Goal: Task Accomplishment & Management: Complete application form

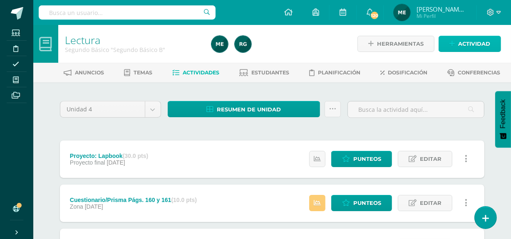
click at [481, 50] on span "Actividad" at bounding box center [474, 43] width 32 height 15
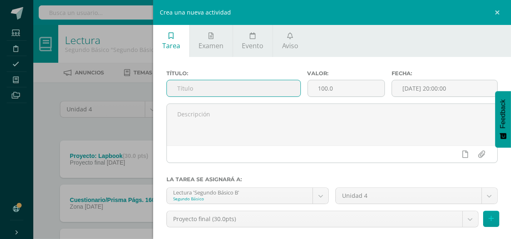
click at [245, 92] on input "text" at bounding box center [233, 88] width 133 height 16
type input "Actitudinal"
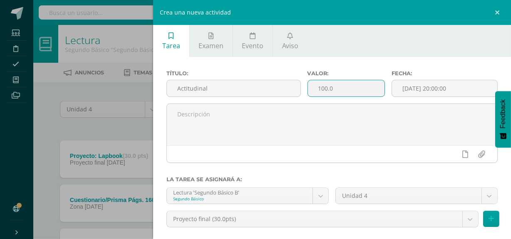
click at [323, 87] on input "100.0" at bounding box center [346, 88] width 77 height 16
type input "10.0"
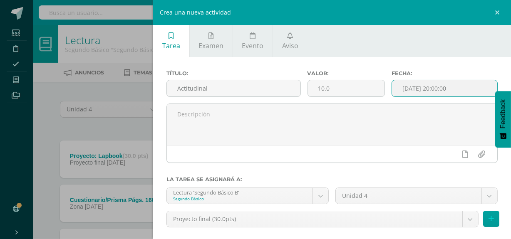
click at [465, 86] on input "[DATE] 20:00:00" at bounding box center [444, 88] width 105 height 16
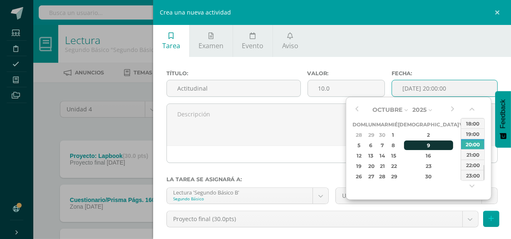
click at [421, 146] on div "9" at bounding box center [428, 146] width 49 height 10
click at [469, 157] on div "21:00" at bounding box center [472, 154] width 23 height 10
type input "2025-10-09 21:00"
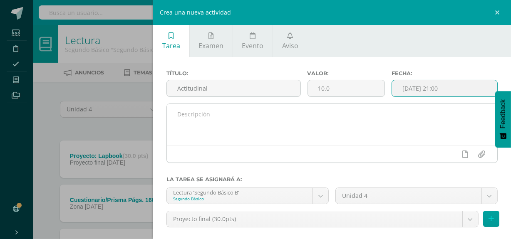
scroll to position [57, 0]
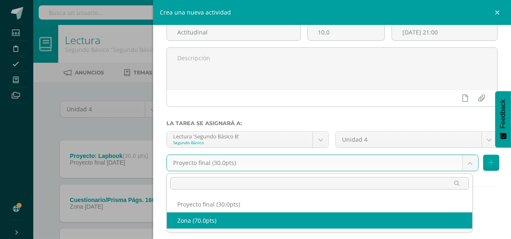
select select "107152"
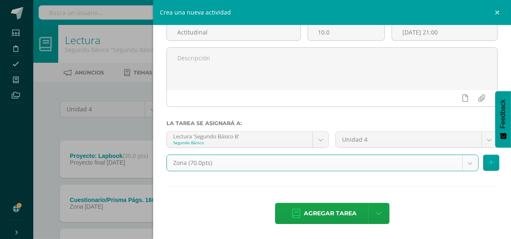
scroll to position [55, 0]
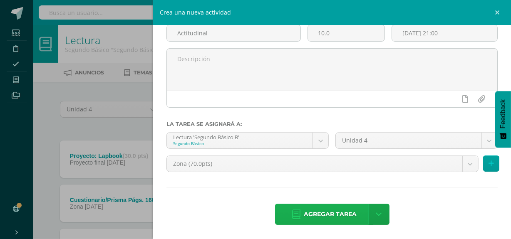
click at [333, 212] on span "Agregar tarea" at bounding box center [330, 214] width 53 height 20
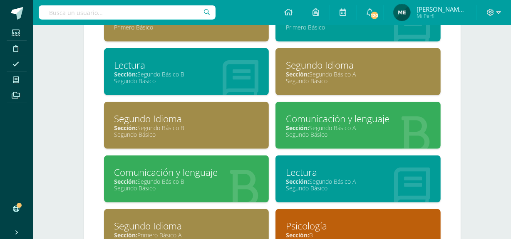
scroll to position [529, 0]
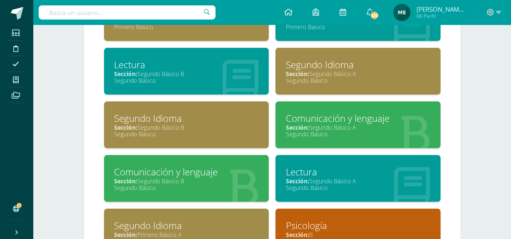
click at [360, 184] on div "Segundo Básico" at bounding box center [358, 188] width 144 height 8
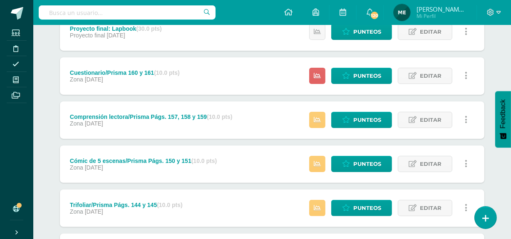
scroll to position [161, 0]
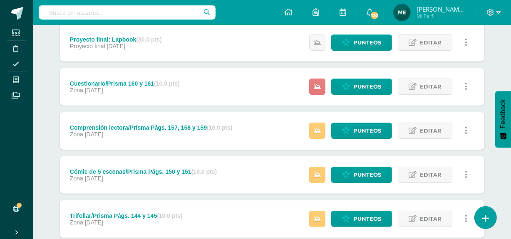
click at [316, 86] on icon at bounding box center [317, 86] width 7 height 7
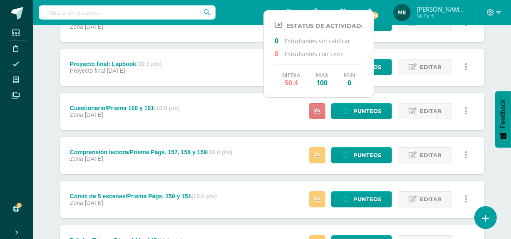
scroll to position [136, 0]
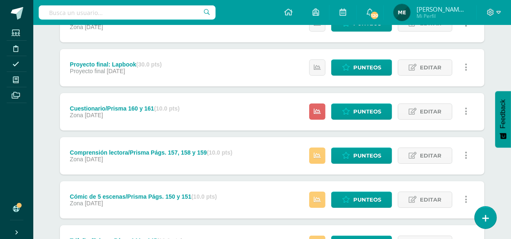
click at [248, 87] on div "Actitudinal (10.0 pts) Zona 10 de Octubre Estatus de Actividad: 0 Estudiantes s…" at bounding box center [272, 178] width 424 height 346
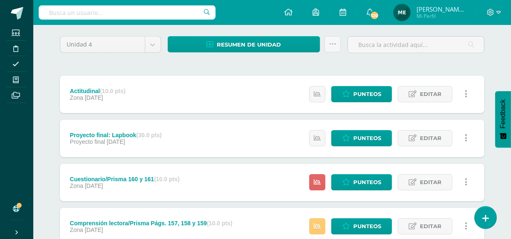
scroll to position [64, 0]
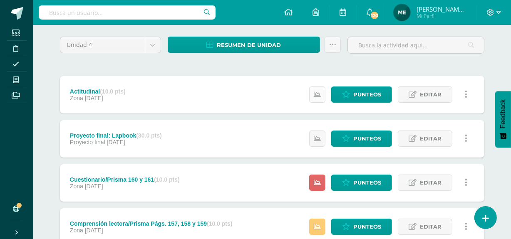
click at [319, 95] on icon at bounding box center [317, 94] width 7 height 7
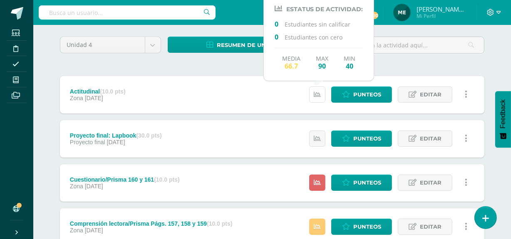
scroll to position [0, 0]
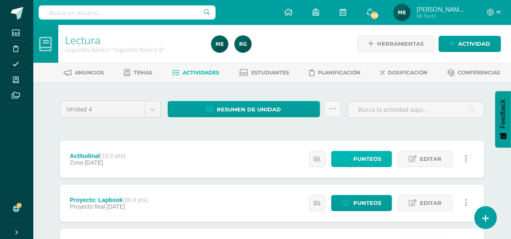
click at [378, 166] on link "Punteos" at bounding box center [361, 159] width 61 height 16
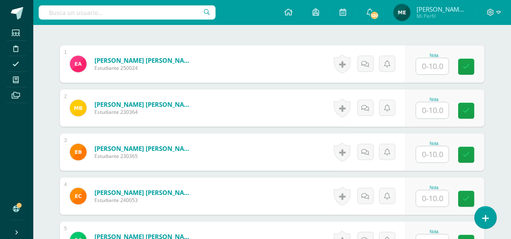
scroll to position [247, 0]
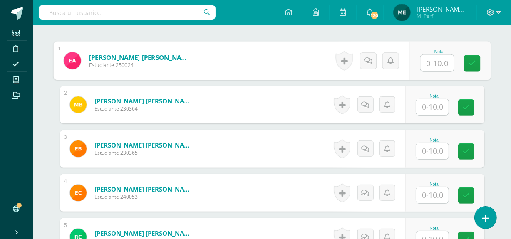
click at [434, 60] on input "text" at bounding box center [436, 63] width 33 height 17
type input "8"
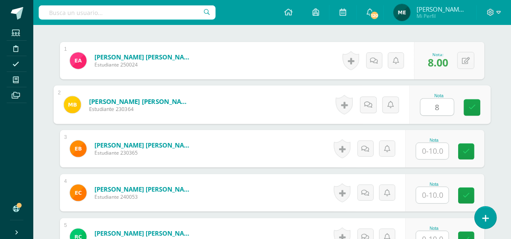
type input "8"
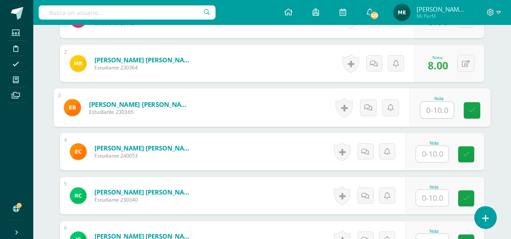
scroll to position [300, 0]
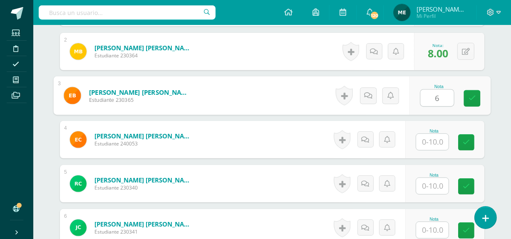
type input "6"
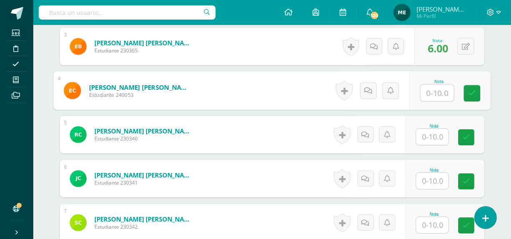
scroll to position [351, 0]
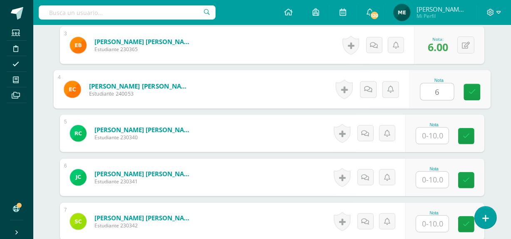
type input "6"
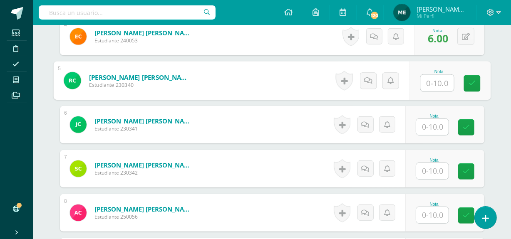
scroll to position [404, 0]
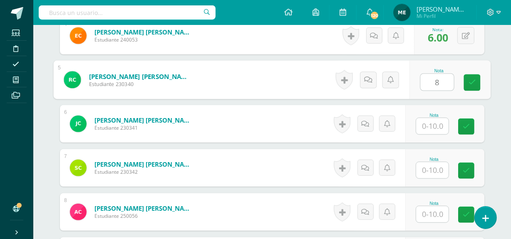
type input "8"
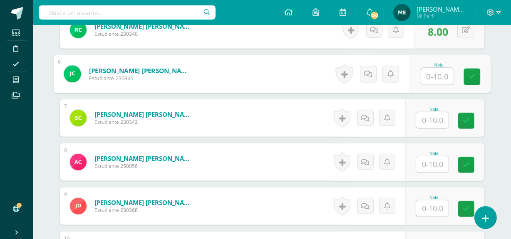
scroll to position [455, 0]
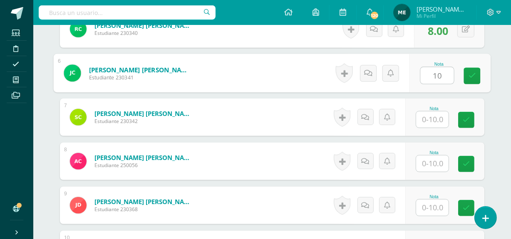
type input "10"
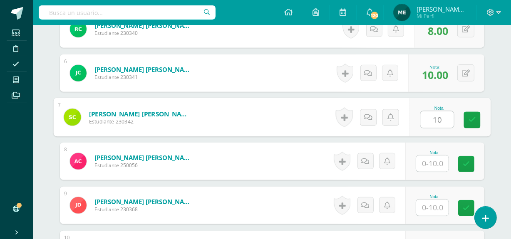
type input "10"
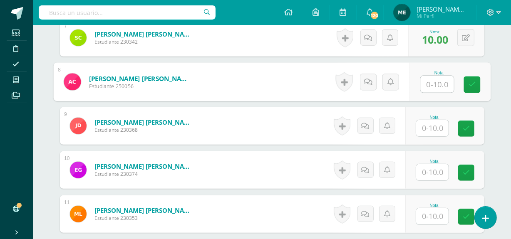
scroll to position [535, 0]
type input "8"
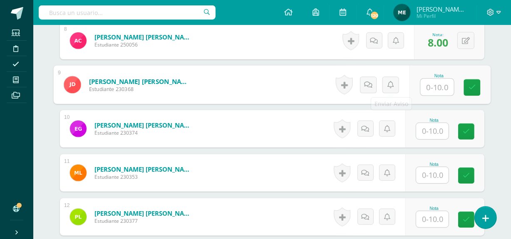
scroll to position [576, 0]
type input "7"
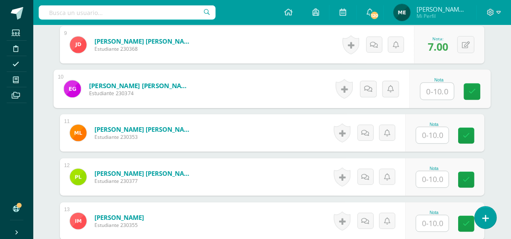
scroll to position [617, 0]
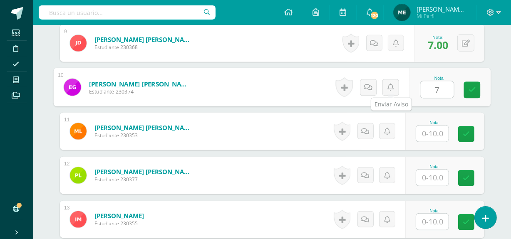
type input "7"
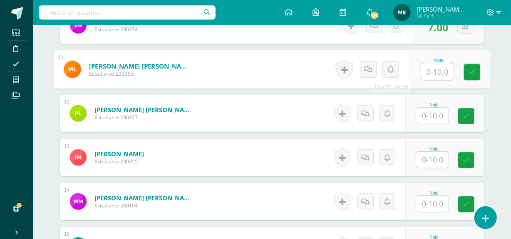
scroll to position [682, 0]
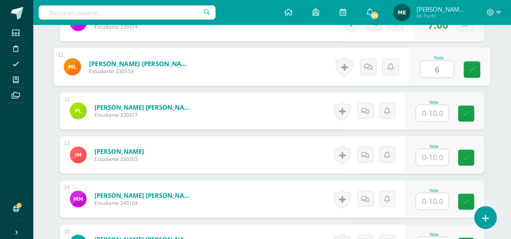
type input "6"
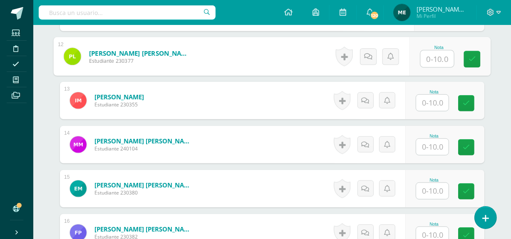
scroll to position [738, 0]
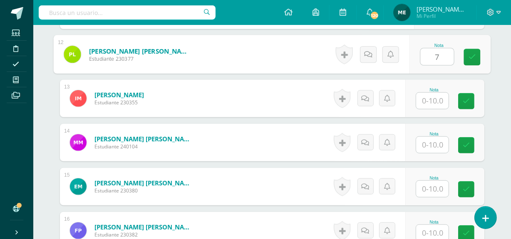
type input "7"
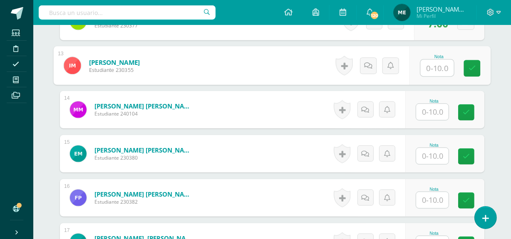
scroll to position [773, 0]
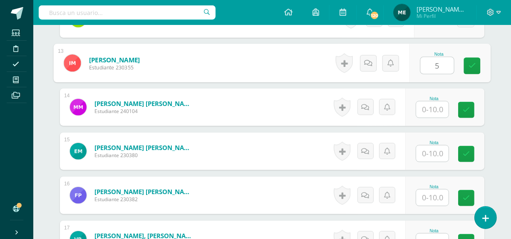
type input "5"
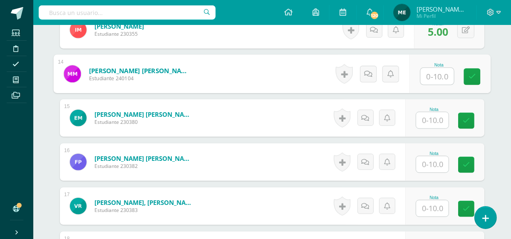
scroll to position [814, 0]
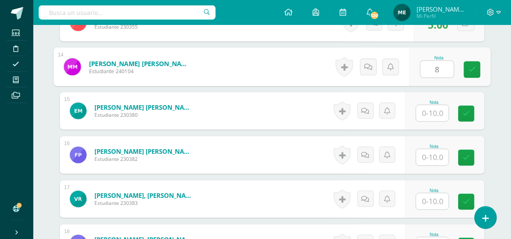
type input "8"
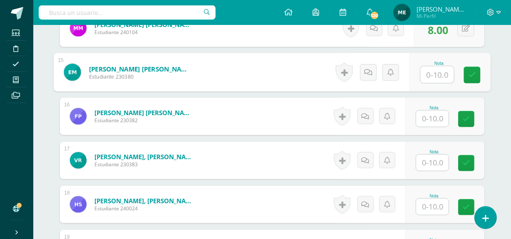
scroll to position [854, 0]
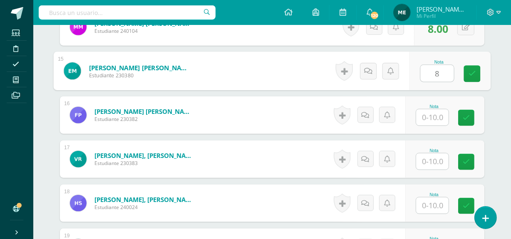
type input "8"
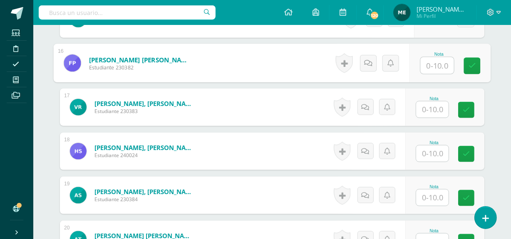
scroll to position [907, 0]
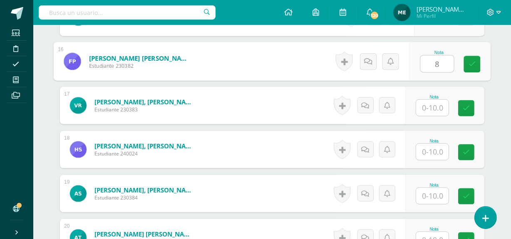
type input "8"
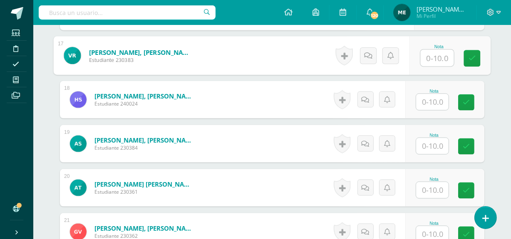
scroll to position [959, 0]
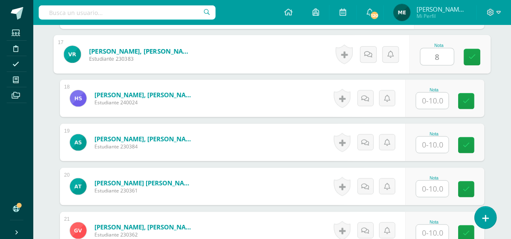
type input "8"
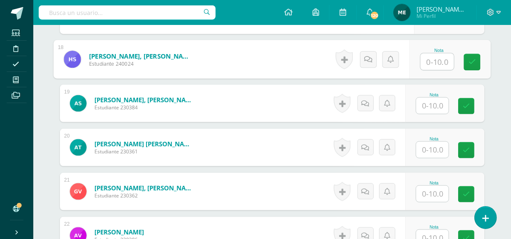
scroll to position [1000, 0]
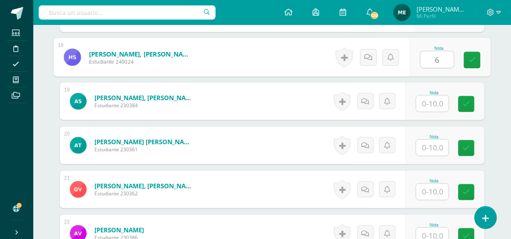
type input "6"
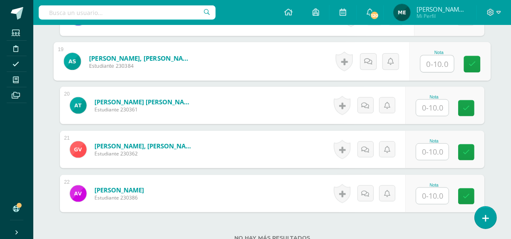
scroll to position [1040, 0]
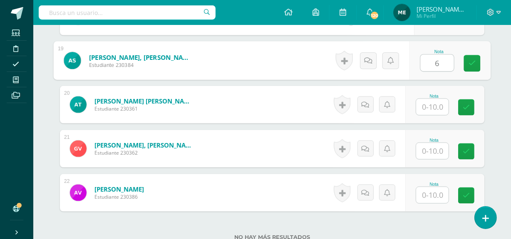
type input "6"
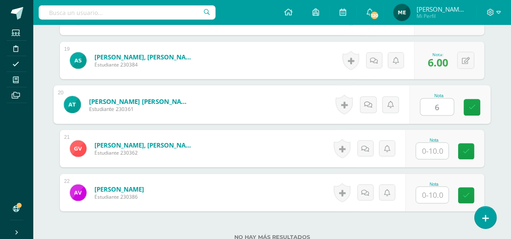
type input "6"
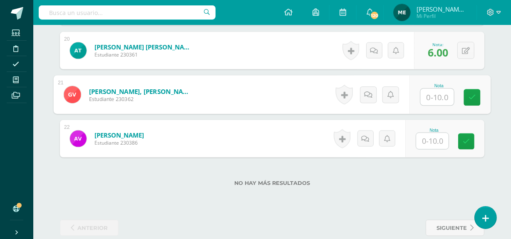
scroll to position [1095, 0]
type input "10"
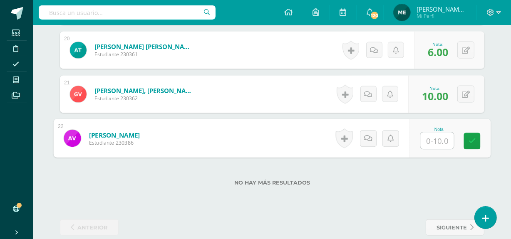
type input "6"
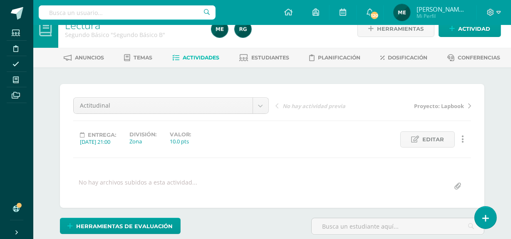
scroll to position [0, 0]
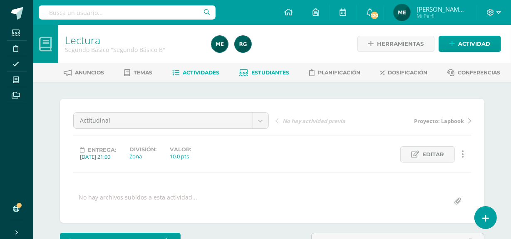
click at [263, 69] on span "Estudiantes" at bounding box center [271, 72] width 38 height 6
